Goal: Task Accomplishment & Management: Use online tool/utility

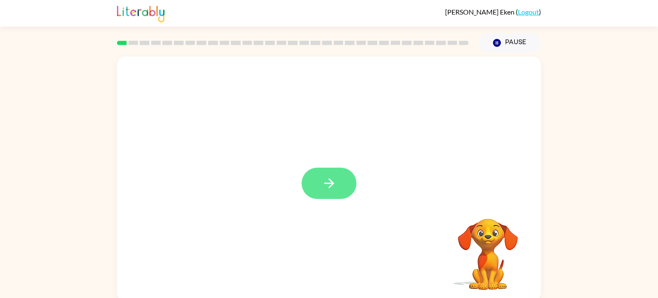
click at [329, 171] on button "button" at bounding box center [329, 183] width 55 height 31
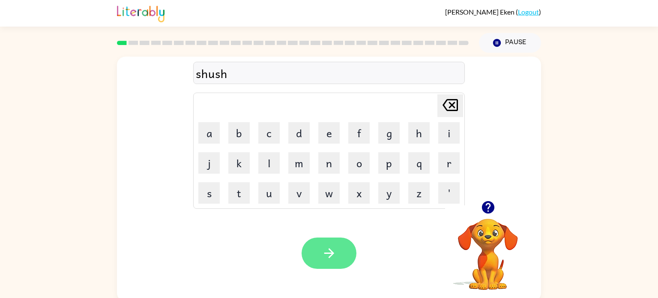
click at [330, 260] on icon "button" at bounding box center [329, 253] width 15 height 15
click at [214, 76] on div "apperiences" at bounding box center [329, 73] width 267 height 18
click at [217, 74] on div "apperiences" at bounding box center [329, 73] width 267 height 18
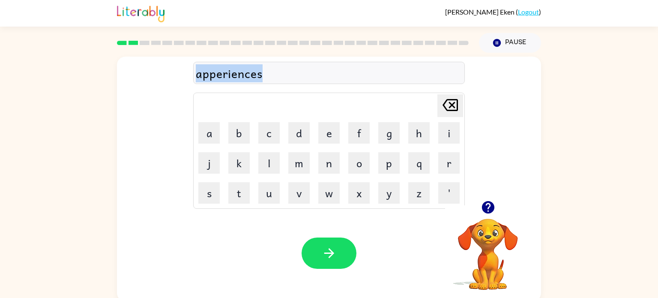
click at [217, 74] on div "apperiences" at bounding box center [329, 73] width 267 height 18
click at [269, 85] on div "apperiences [PERSON_NAME] last character input a b c d e f g h i j k l m n o p …" at bounding box center [329, 129] width 272 height 160
click at [273, 80] on div "apperiences" at bounding box center [329, 73] width 267 height 18
click at [268, 76] on div "apperiences" at bounding box center [329, 73] width 267 height 18
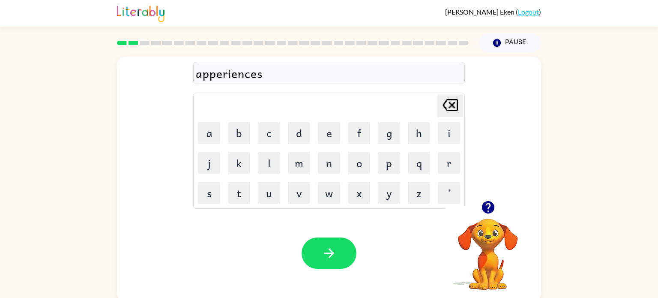
click at [261, 75] on div "apperiences" at bounding box center [329, 73] width 267 height 18
click at [264, 77] on div "apperiences" at bounding box center [329, 73] width 267 height 18
click at [260, 76] on div "apperiences" at bounding box center [329, 73] width 267 height 18
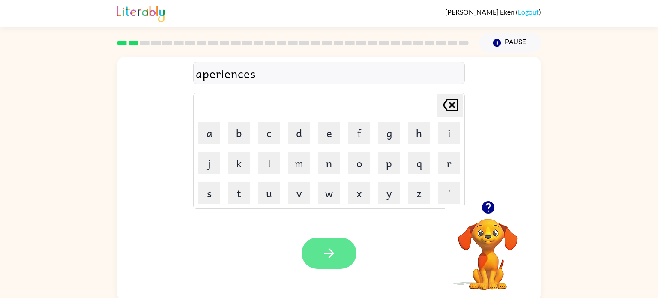
click at [329, 252] on icon "button" at bounding box center [329, 253] width 15 height 15
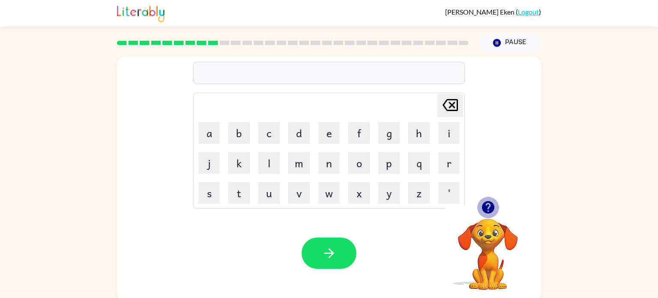
click at [486, 207] on icon "button" at bounding box center [488, 207] width 12 height 12
click at [499, 41] on icon "button" at bounding box center [497, 43] width 8 height 8
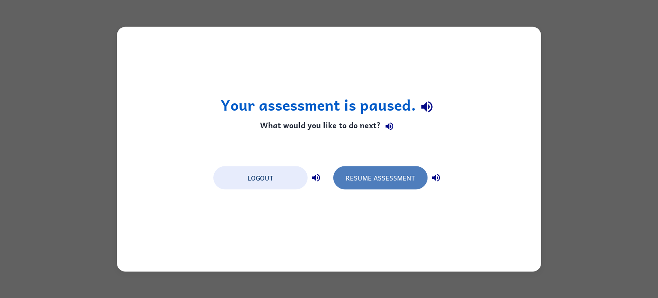
click at [377, 176] on button "Resume Assessment" at bounding box center [380, 177] width 94 height 23
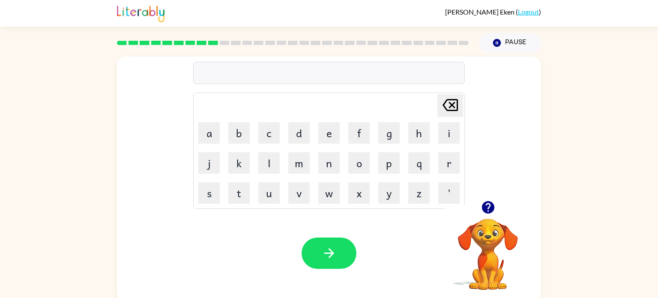
click at [488, 210] on icon "button" at bounding box center [488, 207] width 12 height 12
click at [523, 41] on button "Pause Pause" at bounding box center [510, 43] width 62 height 20
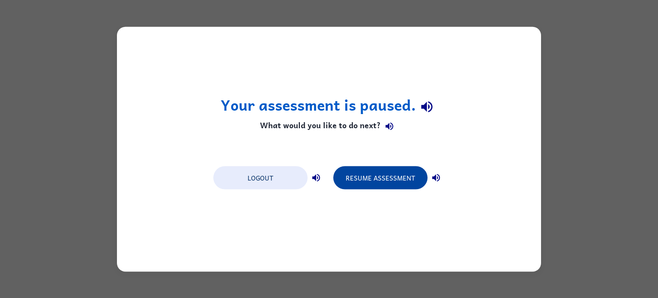
click at [384, 175] on button "Resume Assessment" at bounding box center [380, 177] width 94 height 23
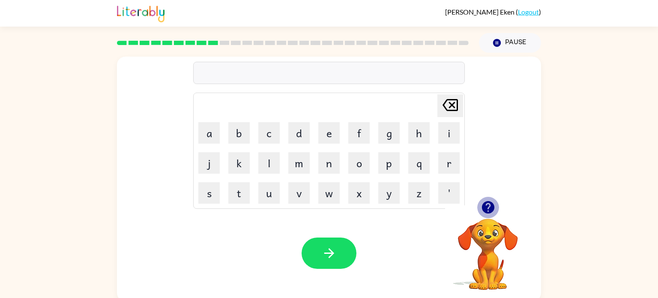
click at [486, 207] on icon "button" at bounding box center [488, 207] width 12 height 12
click at [491, 204] on icon "button" at bounding box center [488, 207] width 12 height 12
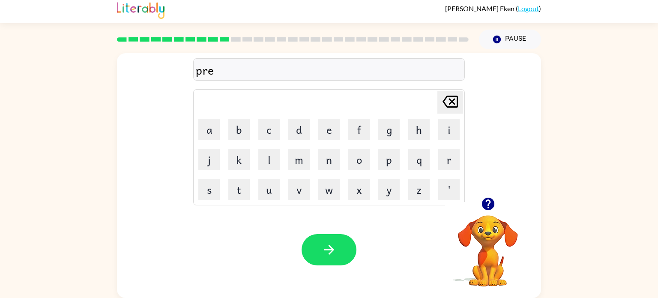
click at [220, 72] on div "pre" at bounding box center [329, 70] width 267 height 18
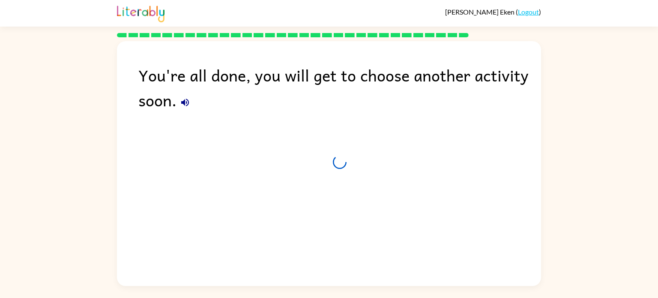
scroll to position [0, 0]
